Goal: Information Seeking & Learning: Check status

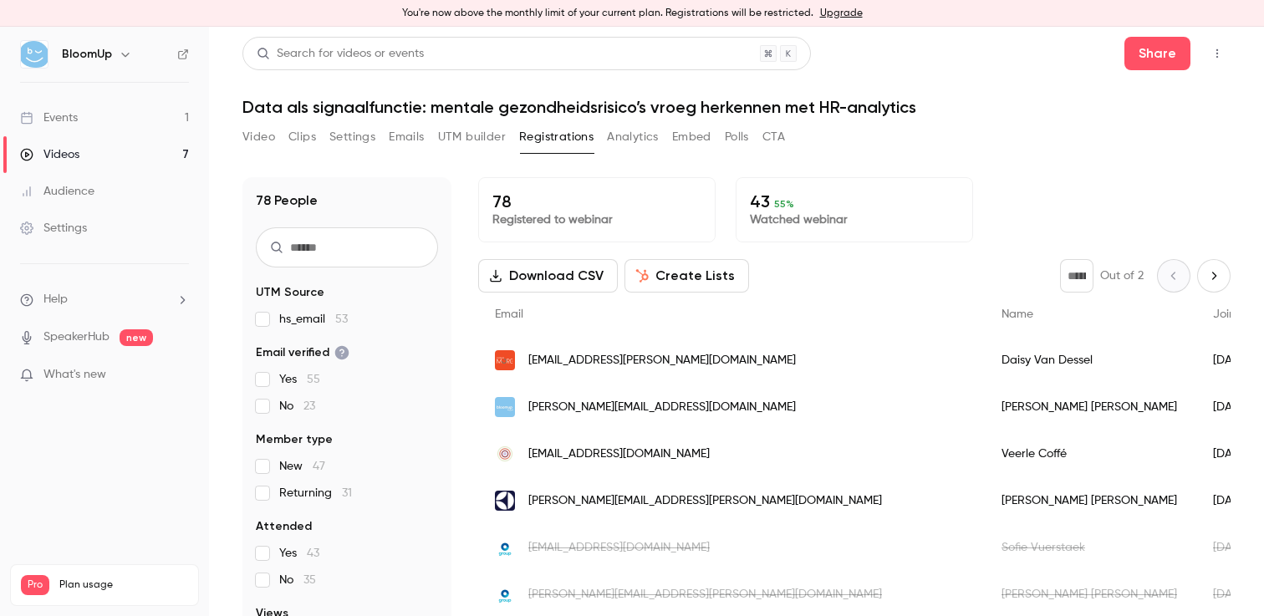
click at [264, 136] on button "Video" at bounding box center [258, 137] width 33 height 27
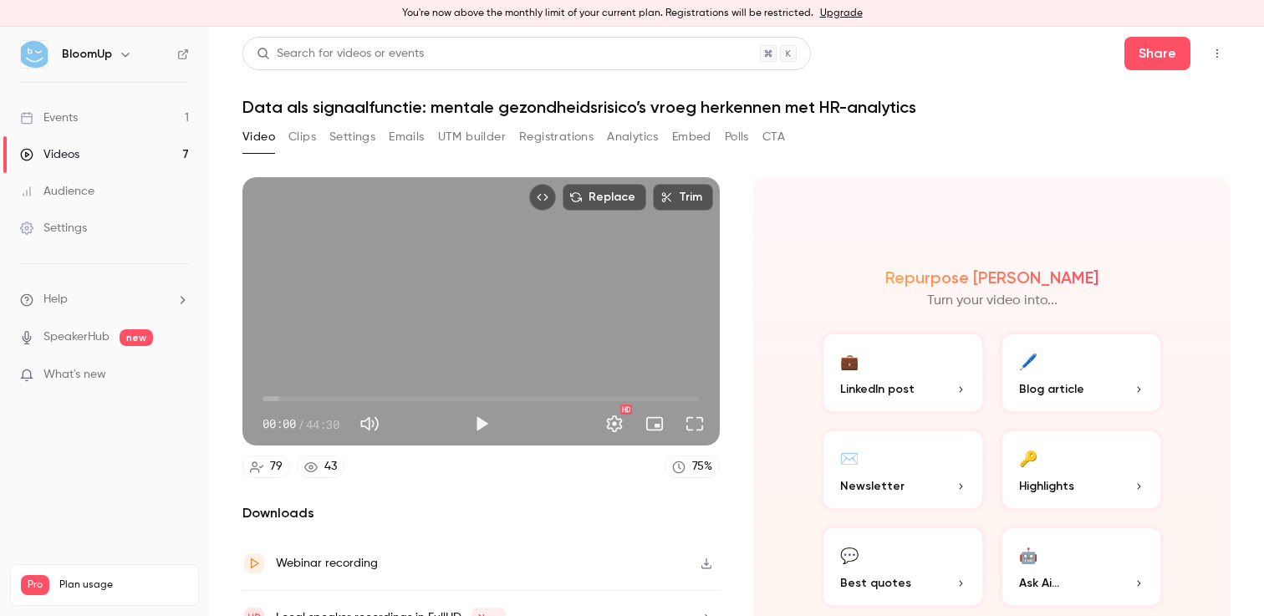
click at [561, 150] on button "Registrations" at bounding box center [556, 137] width 74 height 27
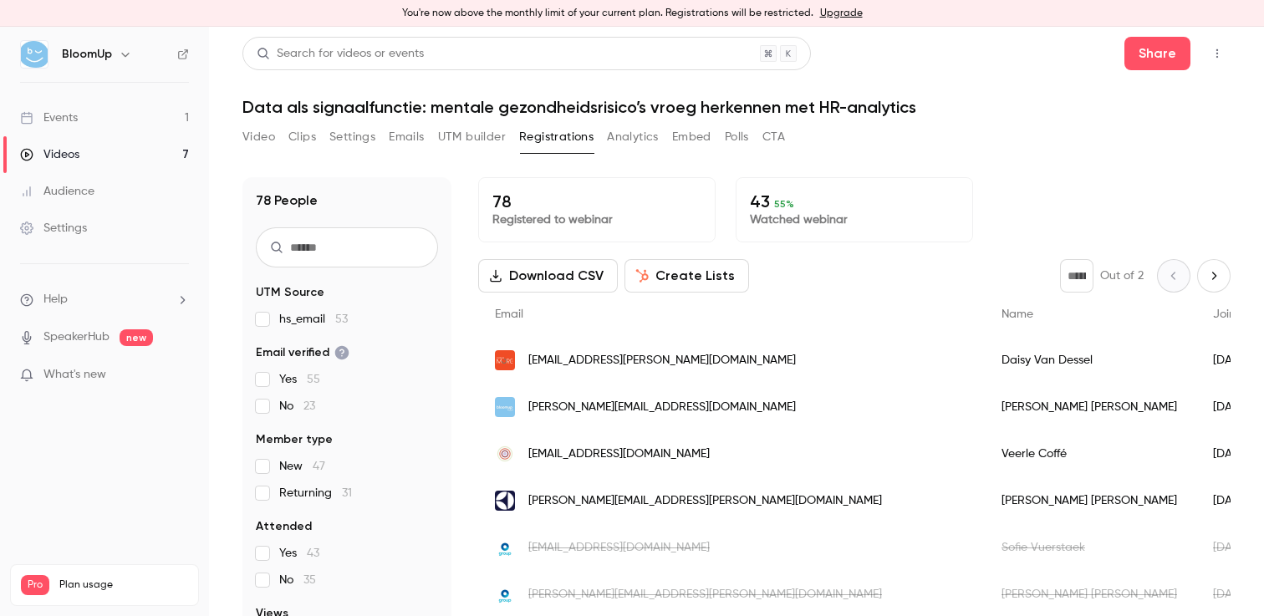
click at [646, 137] on button "Analytics" at bounding box center [633, 137] width 52 height 27
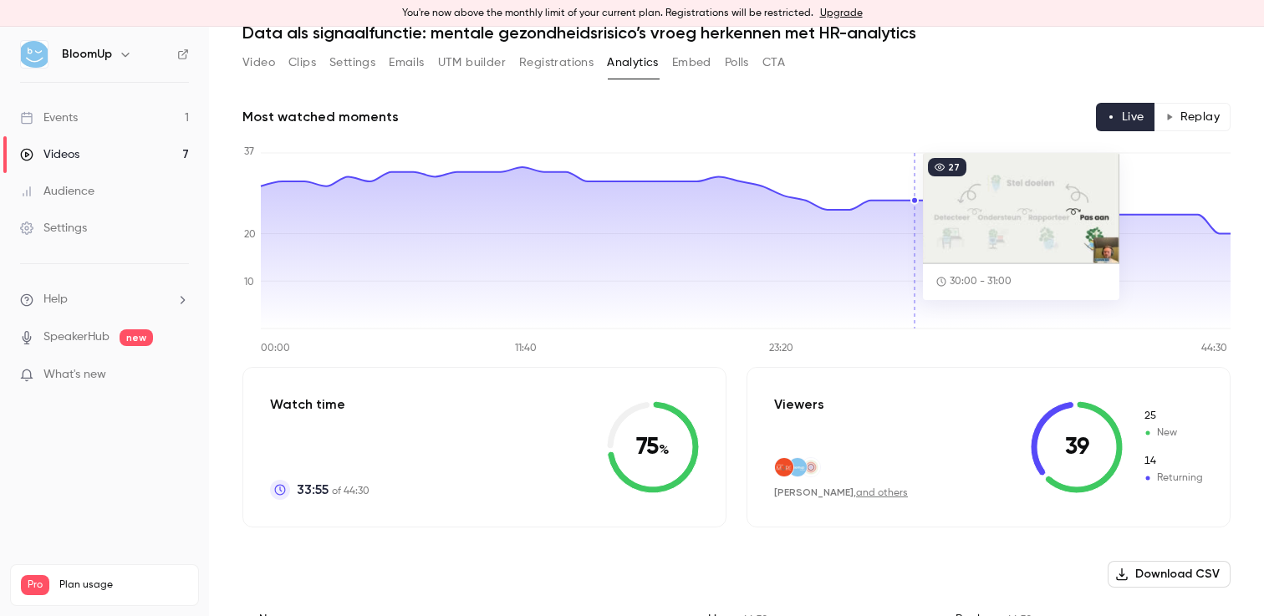
scroll to position [92, 0]
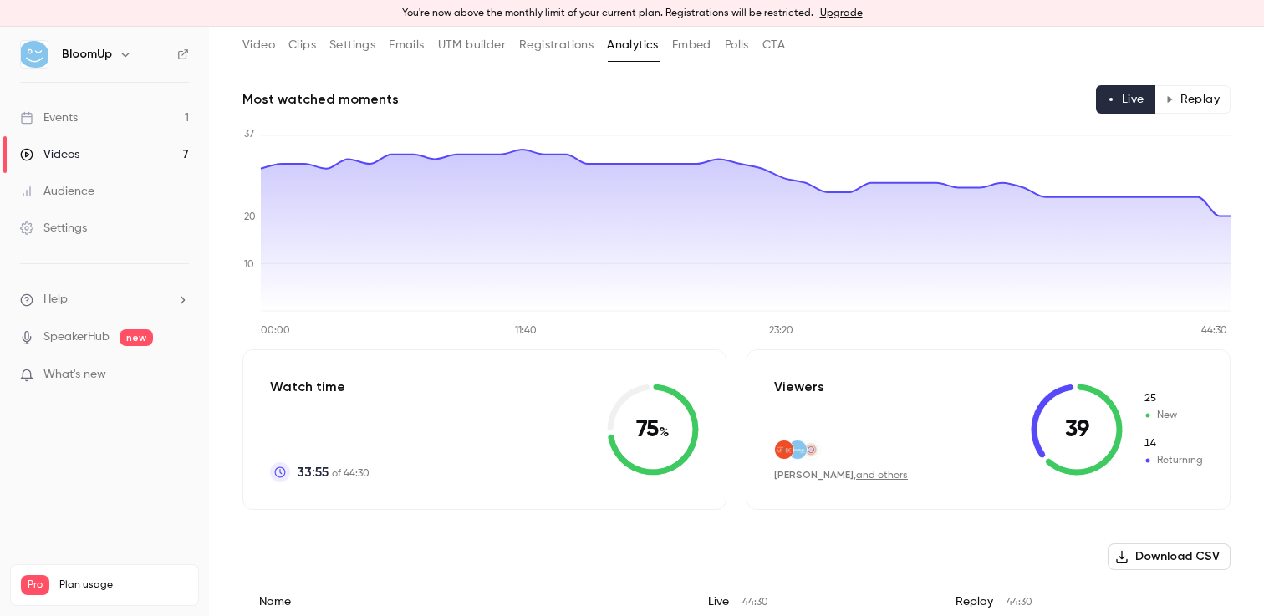
click at [1193, 110] on button "Replay" at bounding box center [1192, 99] width 76 height 28
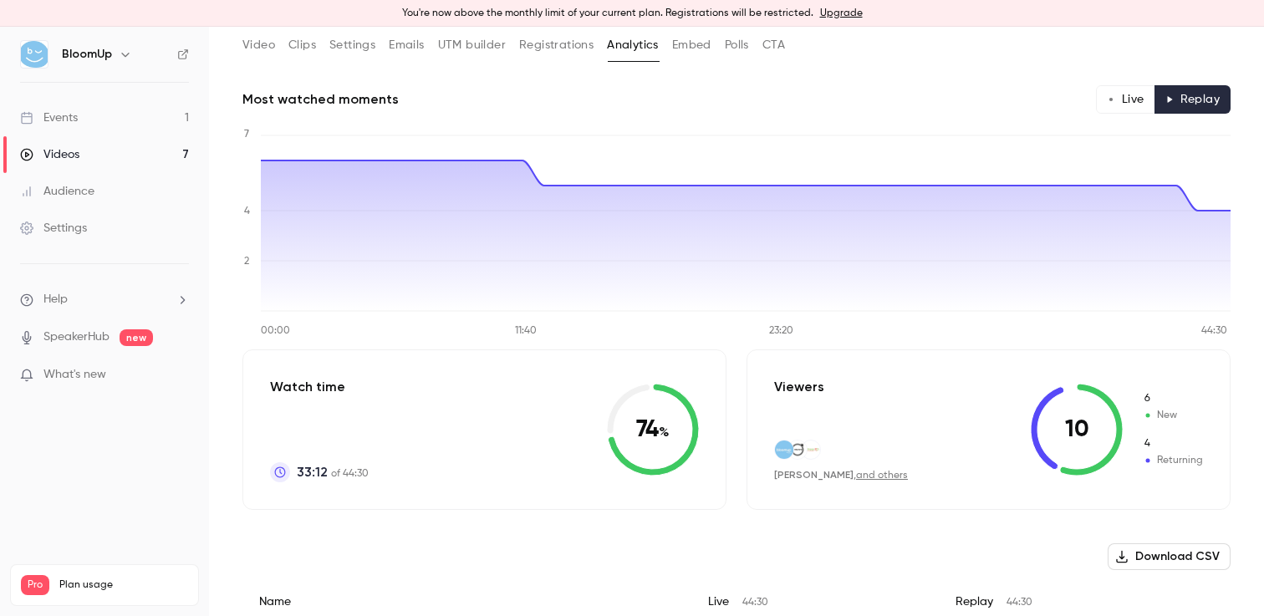
click at [1134, 99] on button "Live" at bounding box center [1125, 99] width 59 height 28
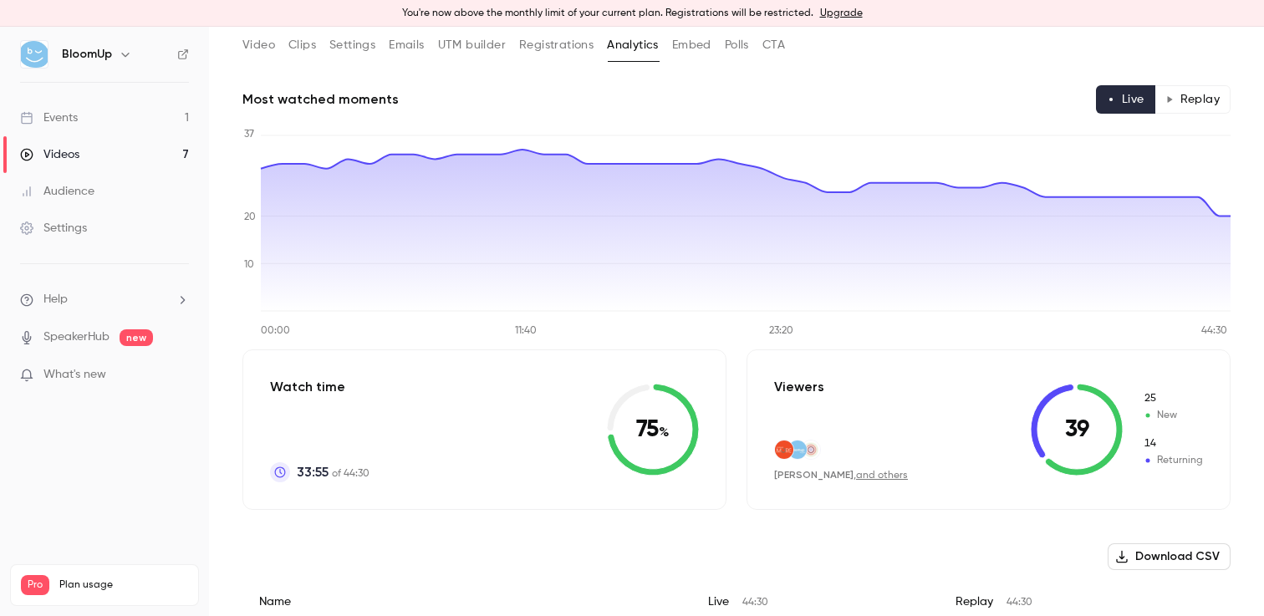
click at [1193, 101] on button "Replay" at bounding box center [1192, 99] width 76 height 28
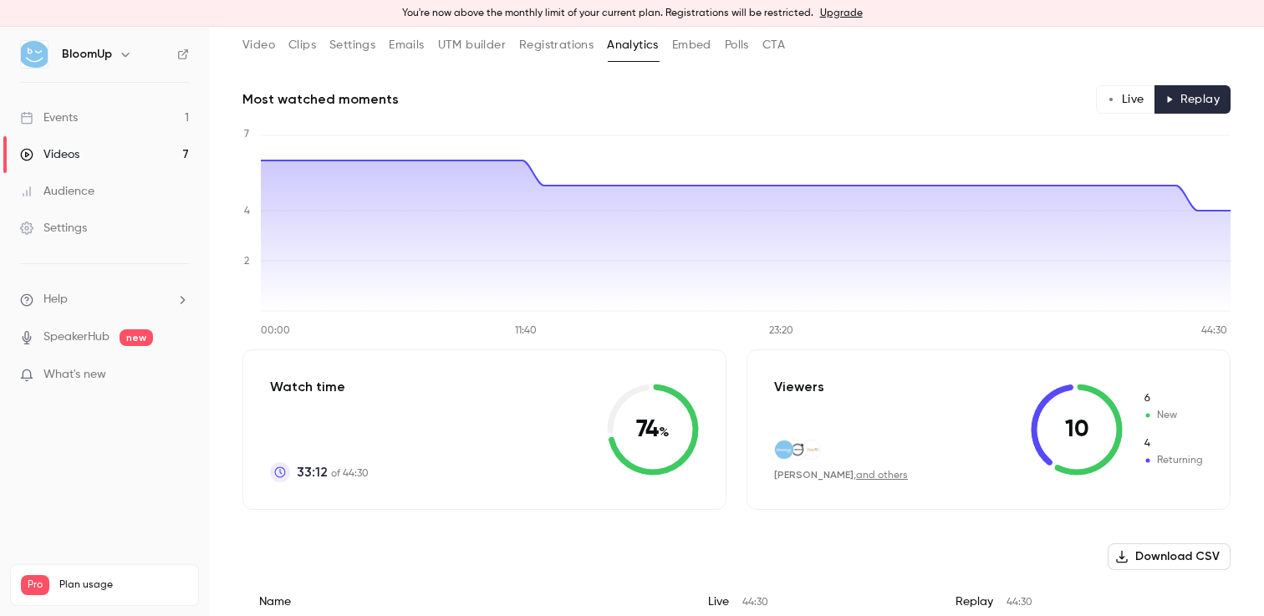
click at [1123, 101] on button "Live" at bounding box center [1125, 99] width 59 height 28
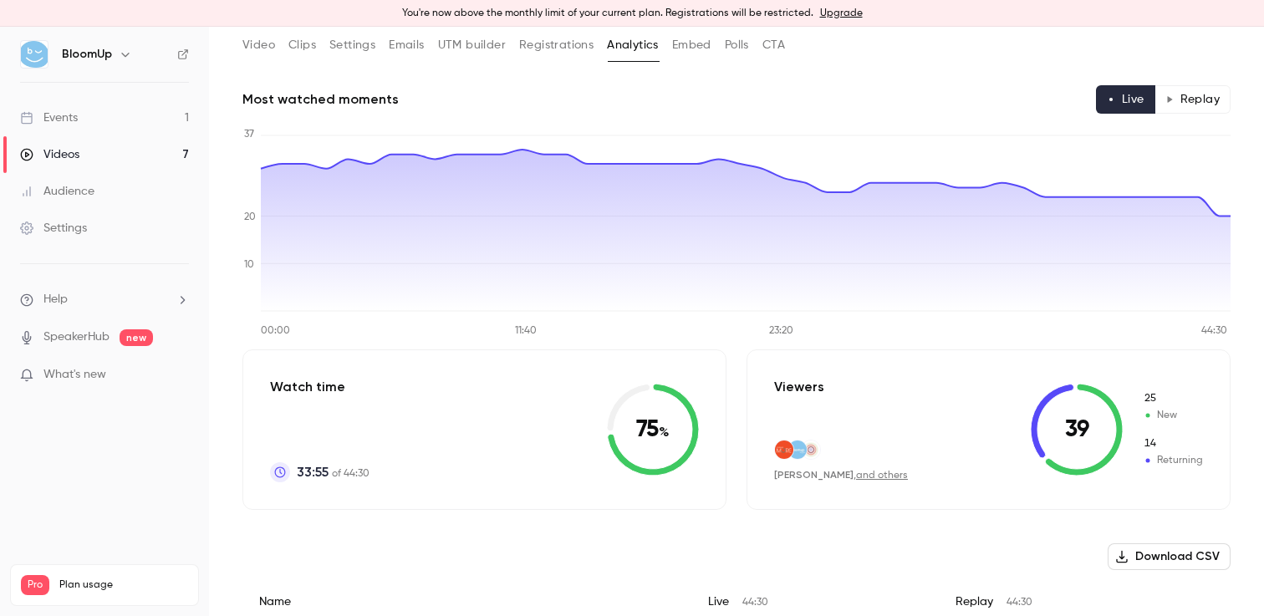
click at [1208, 99] on button "Replay" at bounding box center [1192, 99] width 76 height 28
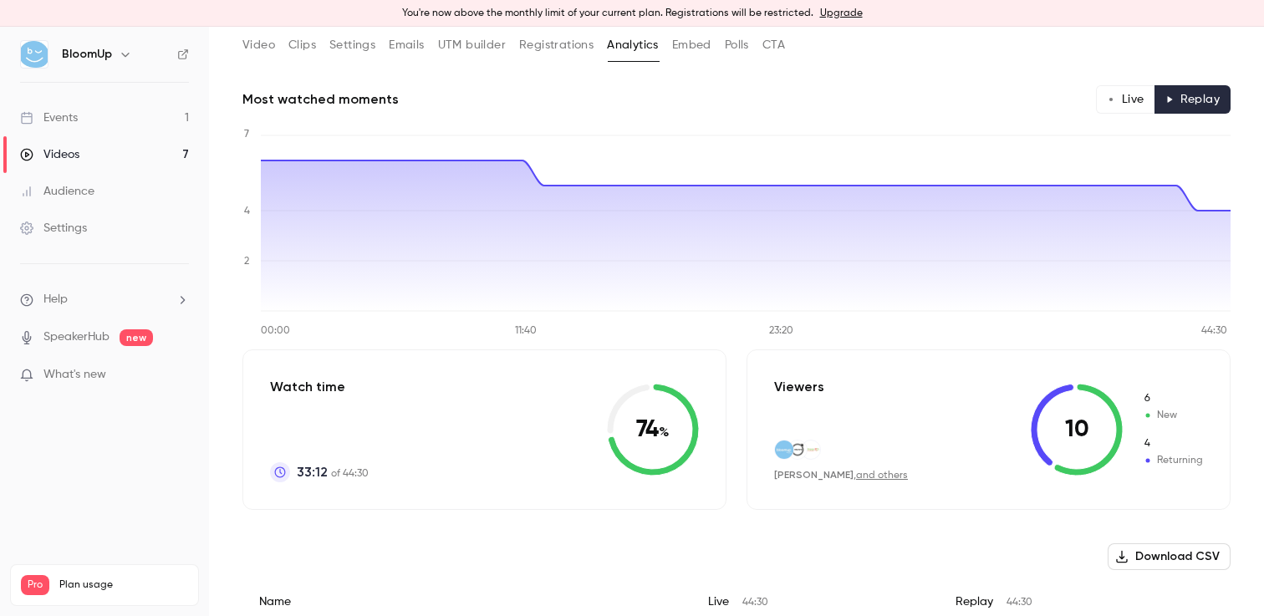
scroll to position [0, 0]
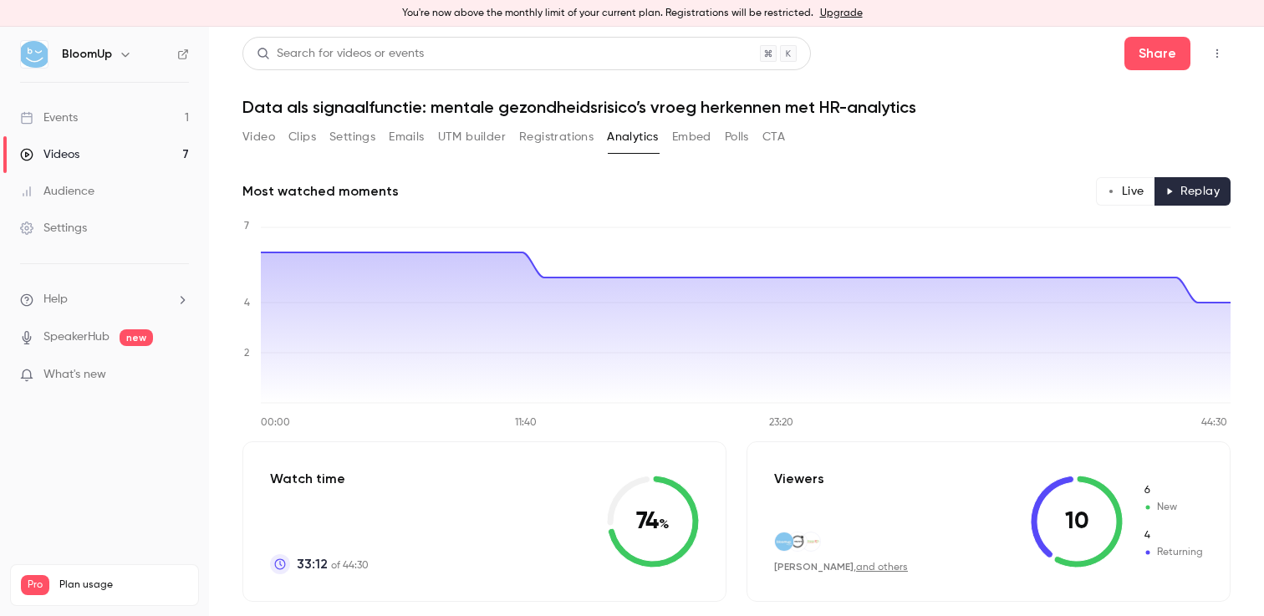
click at [590, 135] on button "Registrations" at bounding box center [556, 137] width 74 height 27
